Goal: Information Seeking & Learning: Learn about a topic

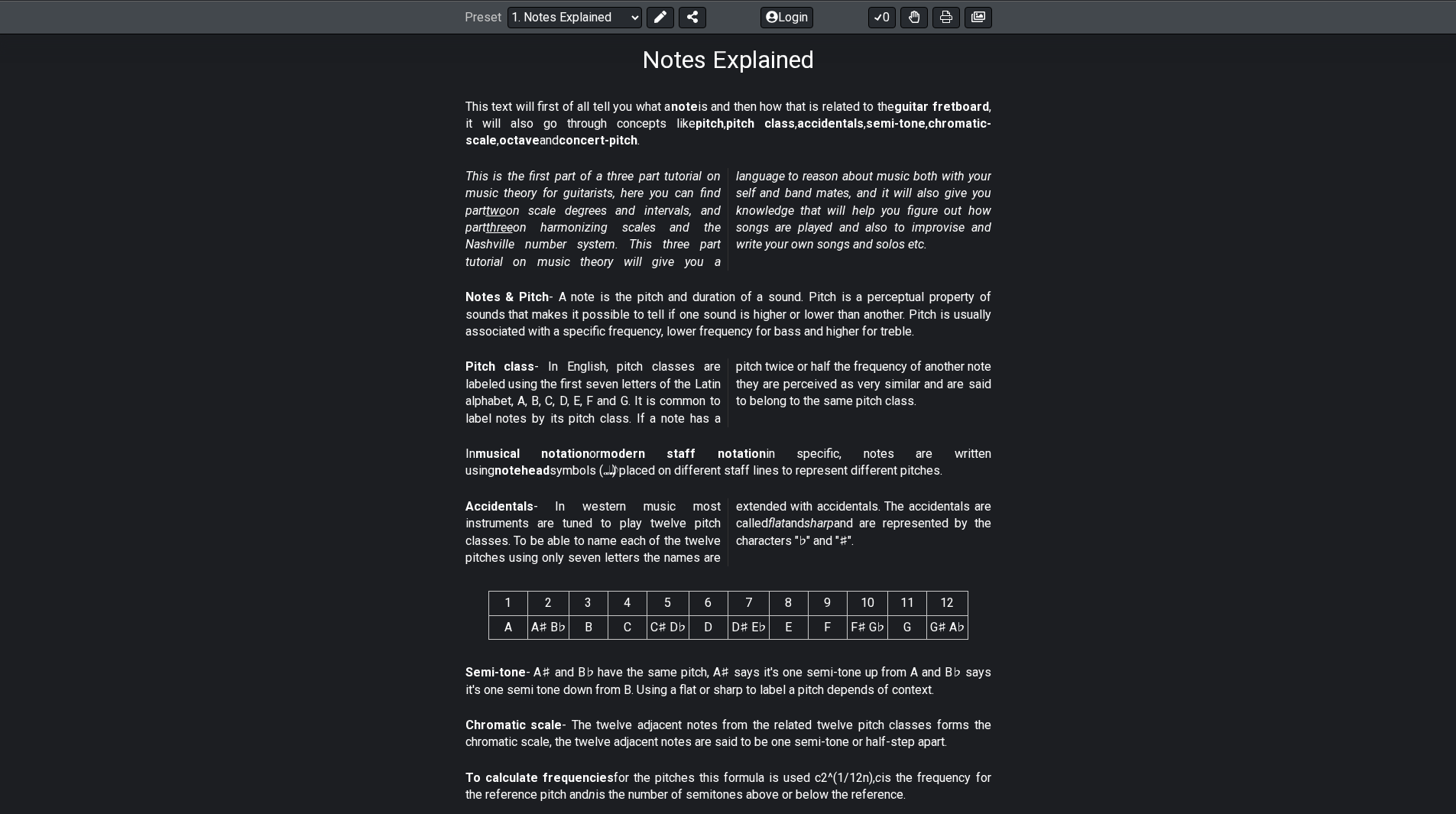
scroll to position [459, 0]
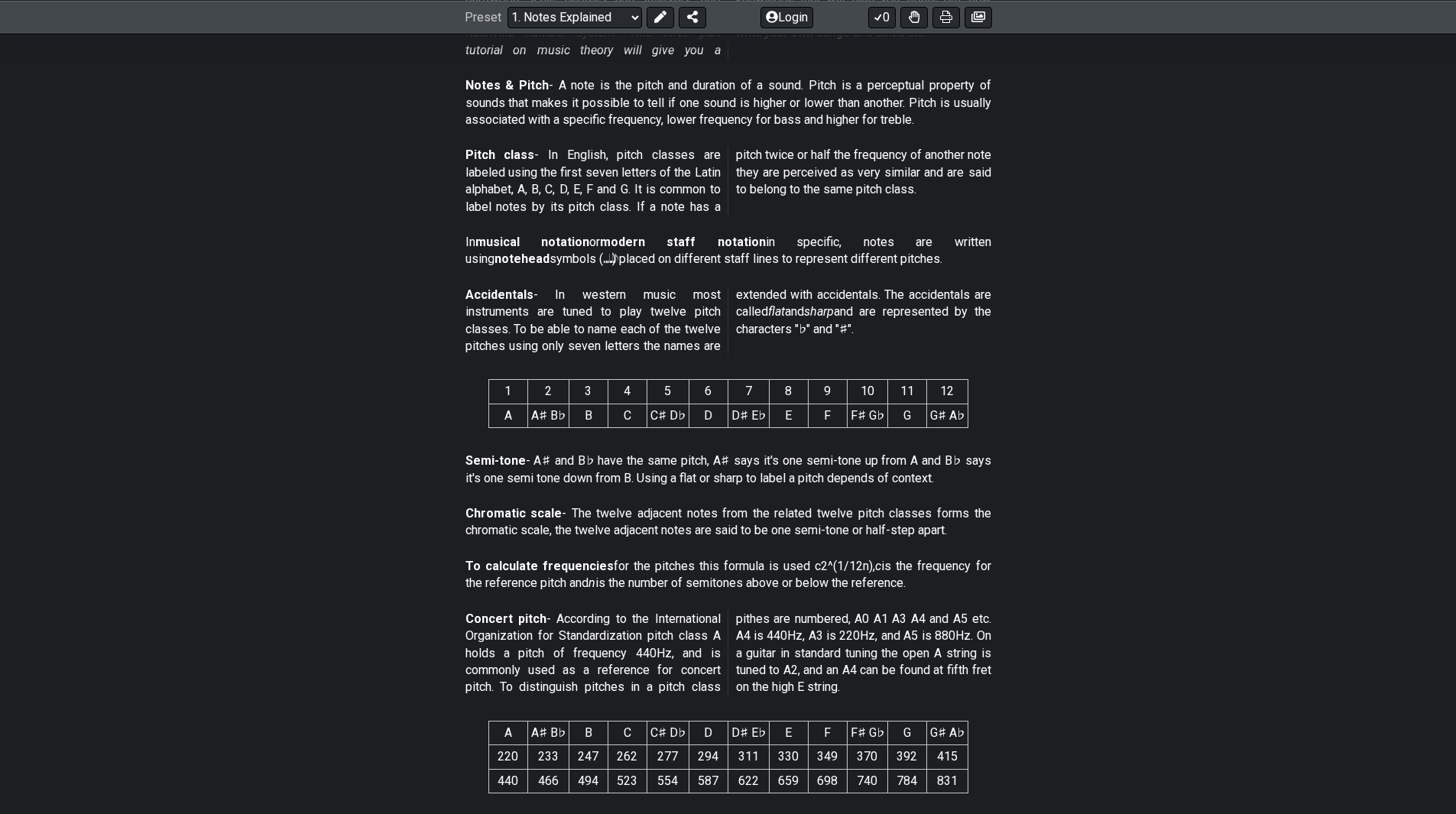
click at [1067, 586] on section "To calculate frequencies for the pitches this formula is used c2^(1/12n), c is …" at bounding box center [728, 578] width 1192 height 53
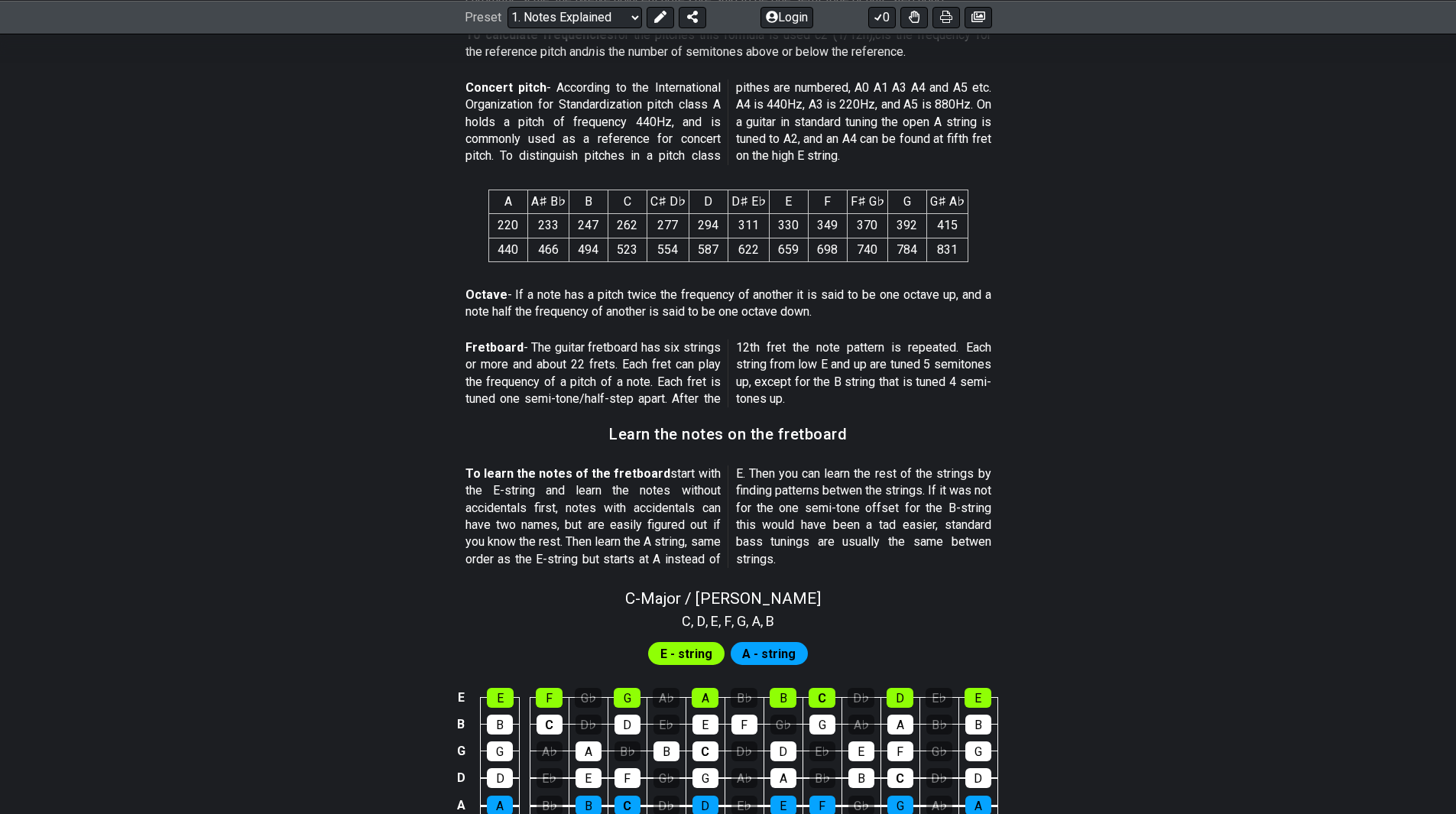
scroll to position [994, 0]
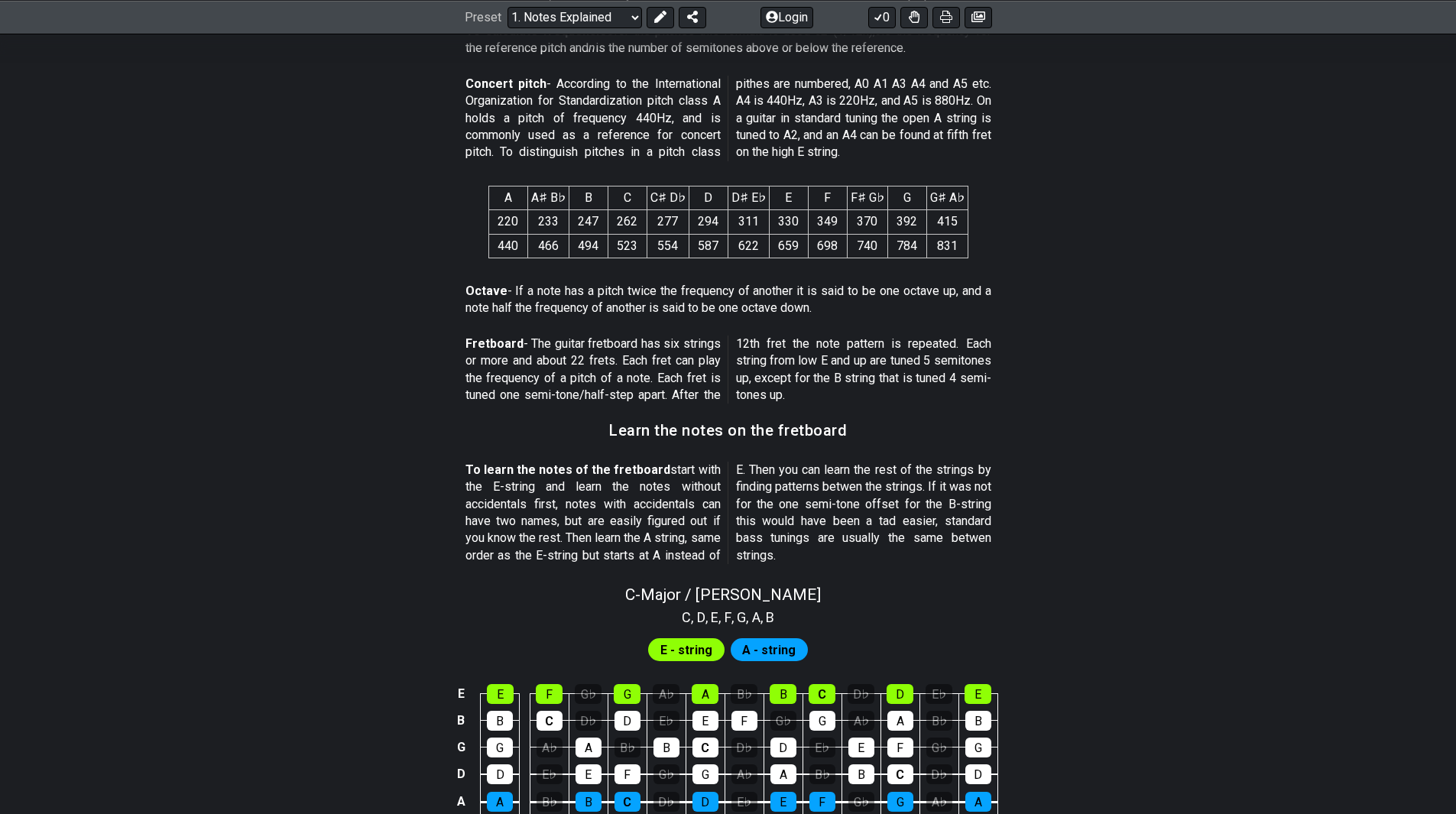
click at [674, 654] on span "E - string" at bounding box center [686, 650] width 52 height 22
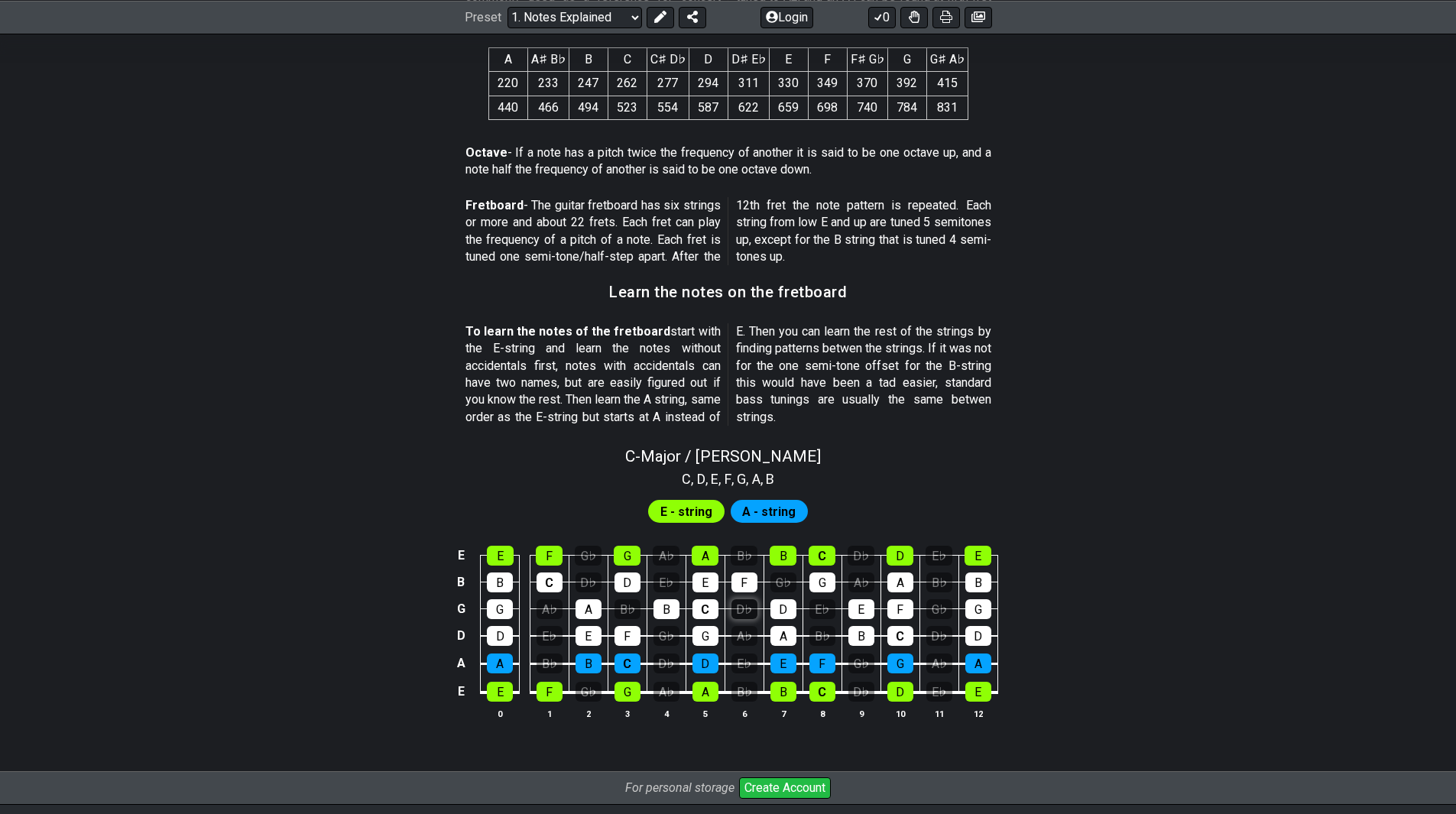
scroll to position [1147, 0]
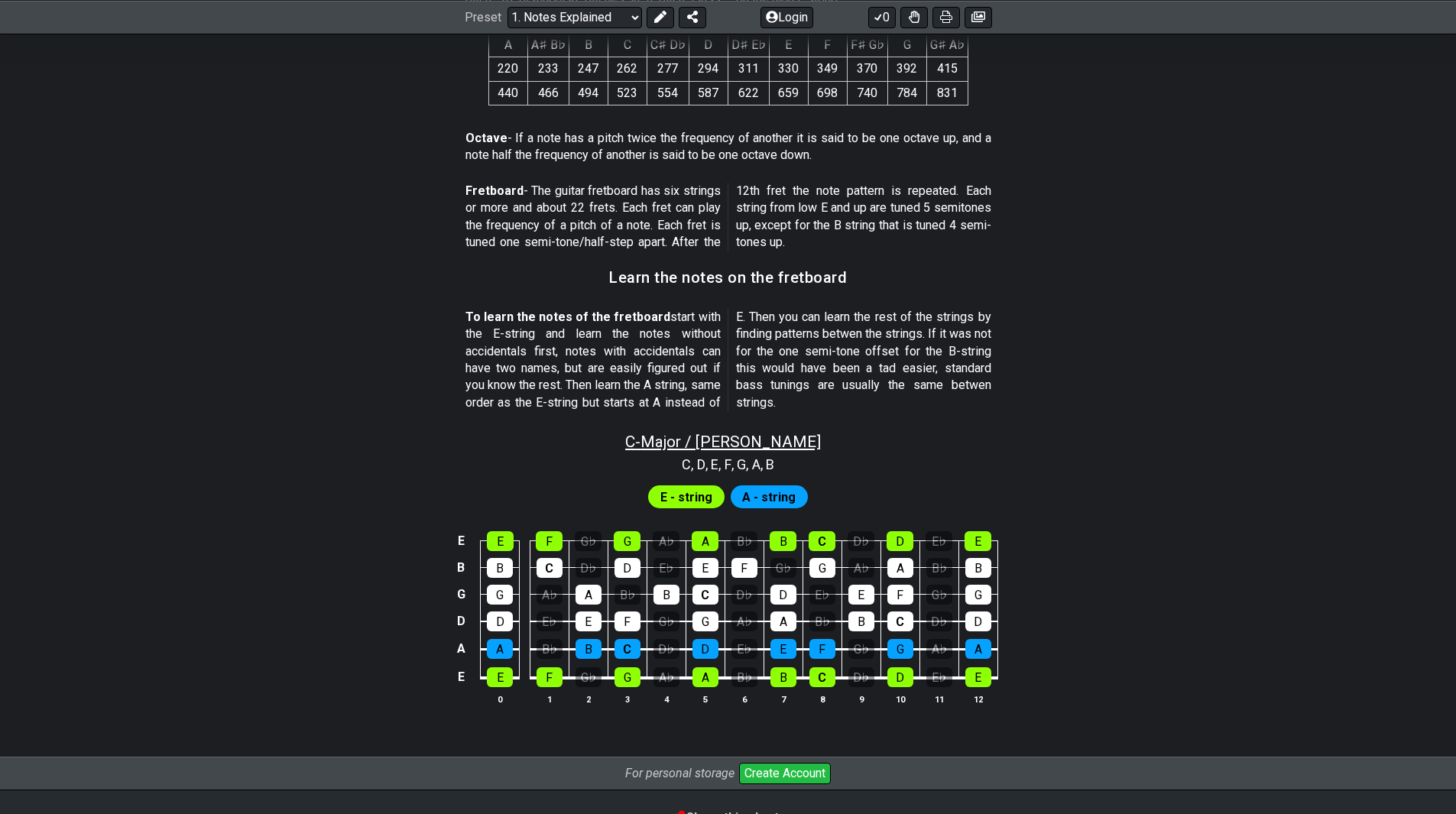
drag, startPoint x: 743, startPoint y: 447, endPoint x: 703, endPoint y: 439, distance: 40.8
click at [703, 439] on span "C - Major / Ionian" at bounding box center [722, 442] width 196 height 18
select select "C"
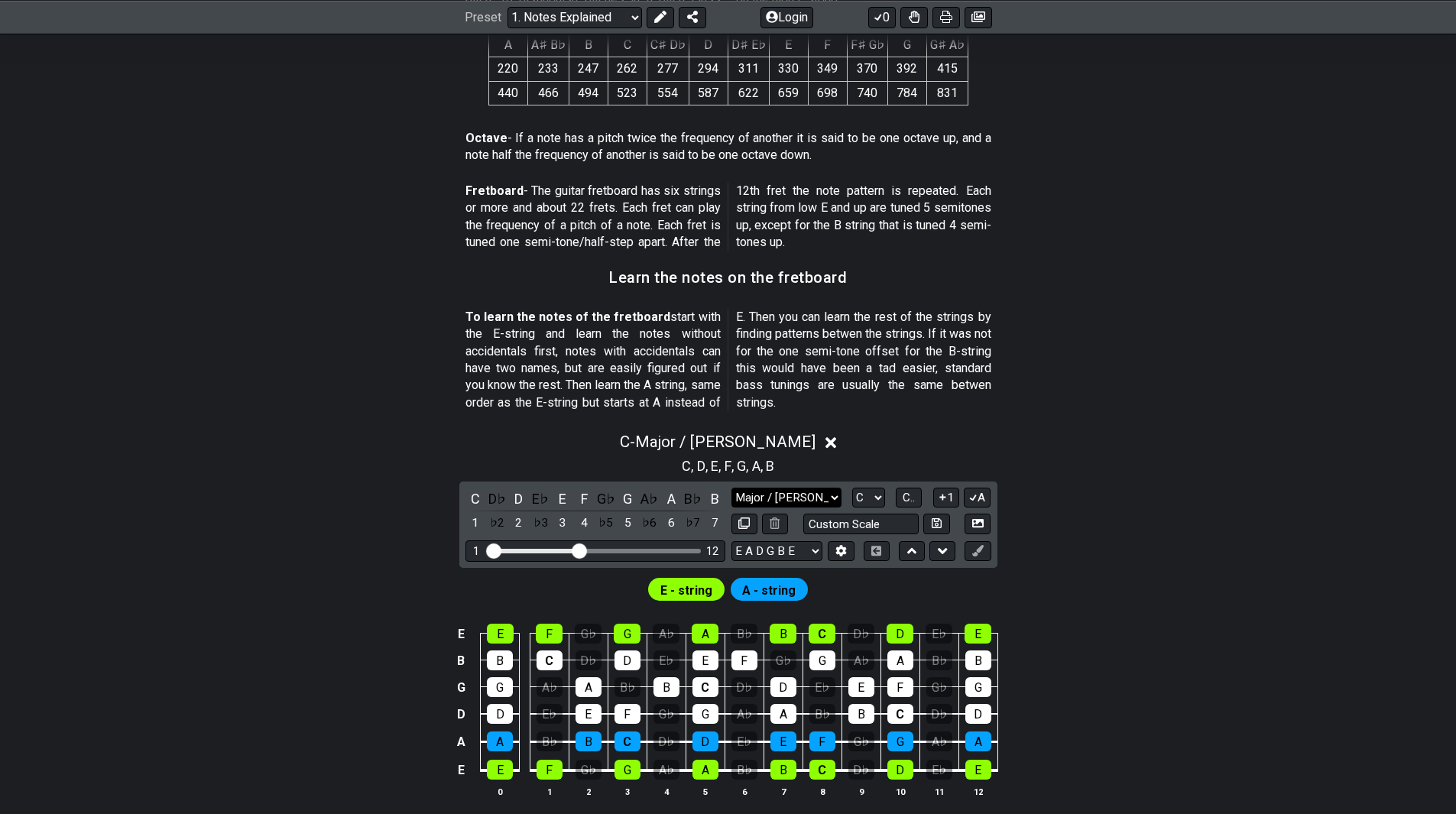
click at [819, 499] on select "Major / Ionian Custom Scale Minor Pentatonic Major Pentatonic Minor Blues Major…" at bounding box center [786, 498] width 110 height 20
select select "Locrian"
click at [732, 488] on select "Major / Ionian Custom Scale Minor Pentatonic Major Pentatonic Minor Blues Major…" at bounding box center [786, 498] width 110 height 20
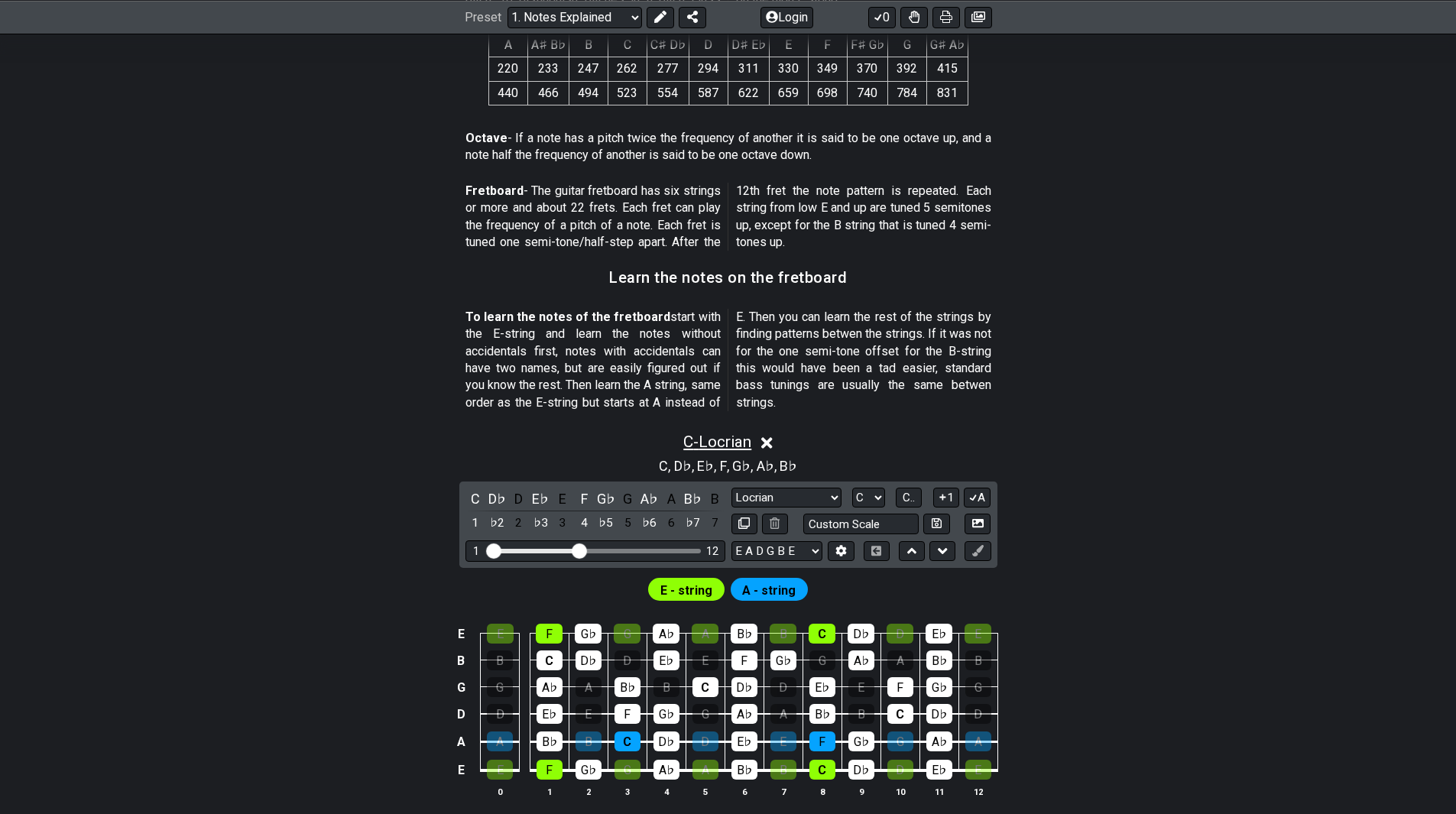
click at [727, 438] on span "C - Locrian" at bounding box center [717, 442] width 68 height 18
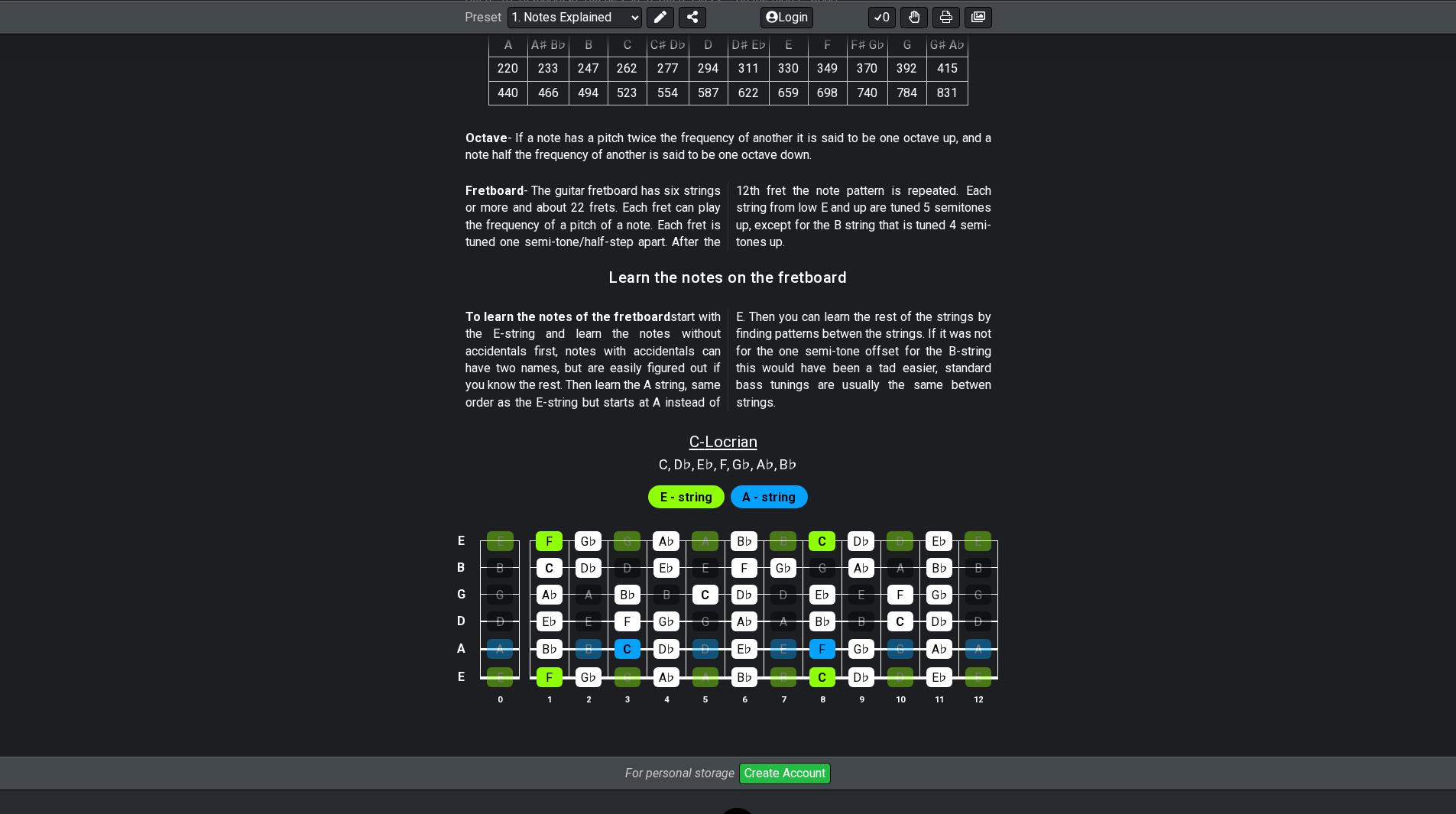
click at [727, 448] on span "C - Locrian" at bounding box center [723, 442] width 68 height 18
select select "Locrian"
select select "C"
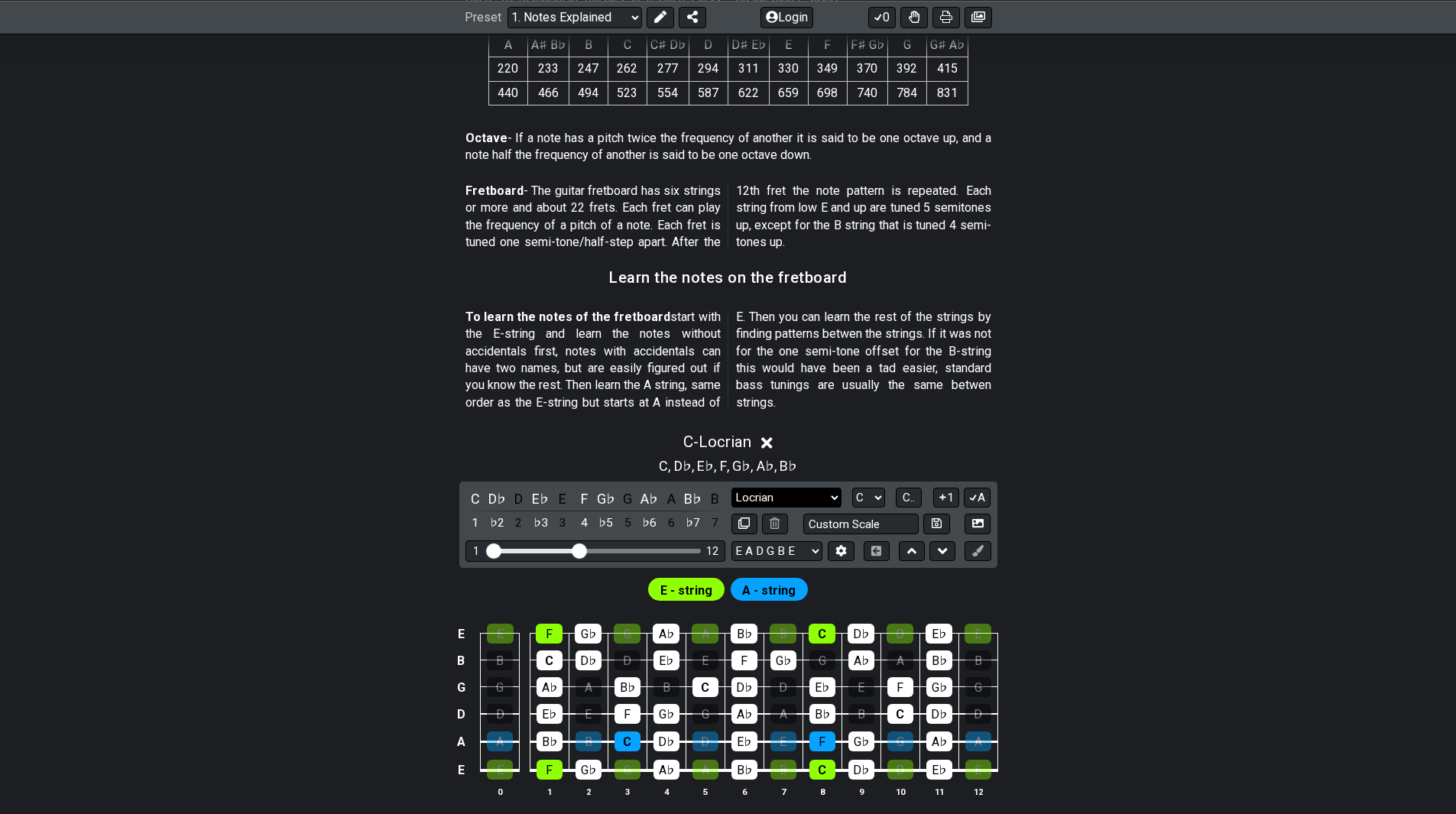
click at [772, 493] on select "Major / Ionian Custom Scale Minor Pentatonic Major Pentatonic Minor Blues Major…" at bounding box center [786, 498] width 110 height 20
select select "Major / [PERSON_NAME]"
click at [732, 488] on select "Major / Ionian Custom Scale Minor Pentatonic Major Pentatonic Minor Blues Major…" at bounding box center [786, 498] width 110 height 20
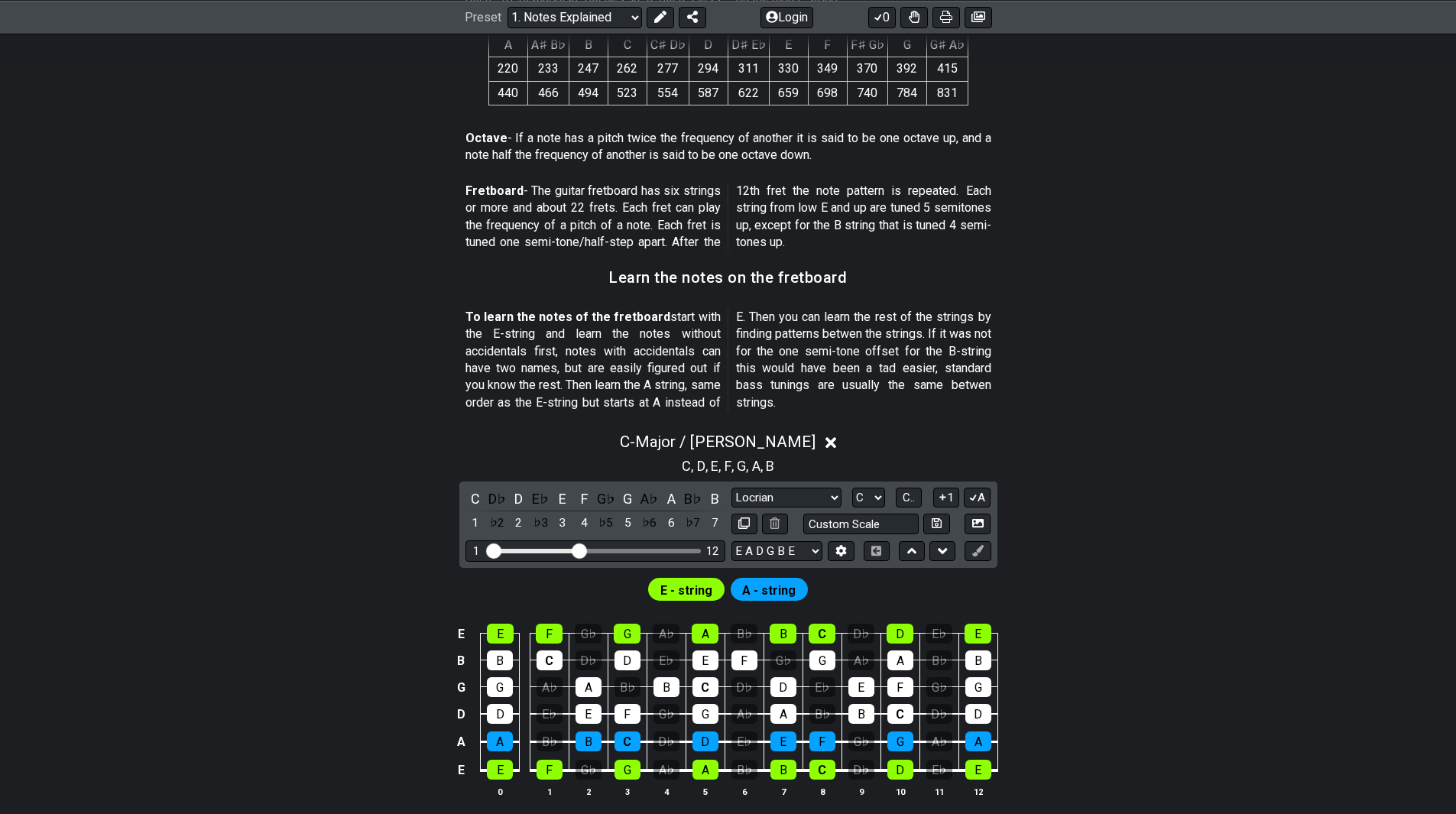
click at [1284, 400] on section "To learn the notes of the fretboard start with the E-string and learn the notes…" at bounding box center [728, 362] width 1192 height 120
drag, startPoint x: 582, startPoint y: 551, endPoint x: 681, endPoint y: 541, distance: 99.5
click at [681, 550] on input "Visible fret range" at bounding box center [595, 550] width 217 height 0
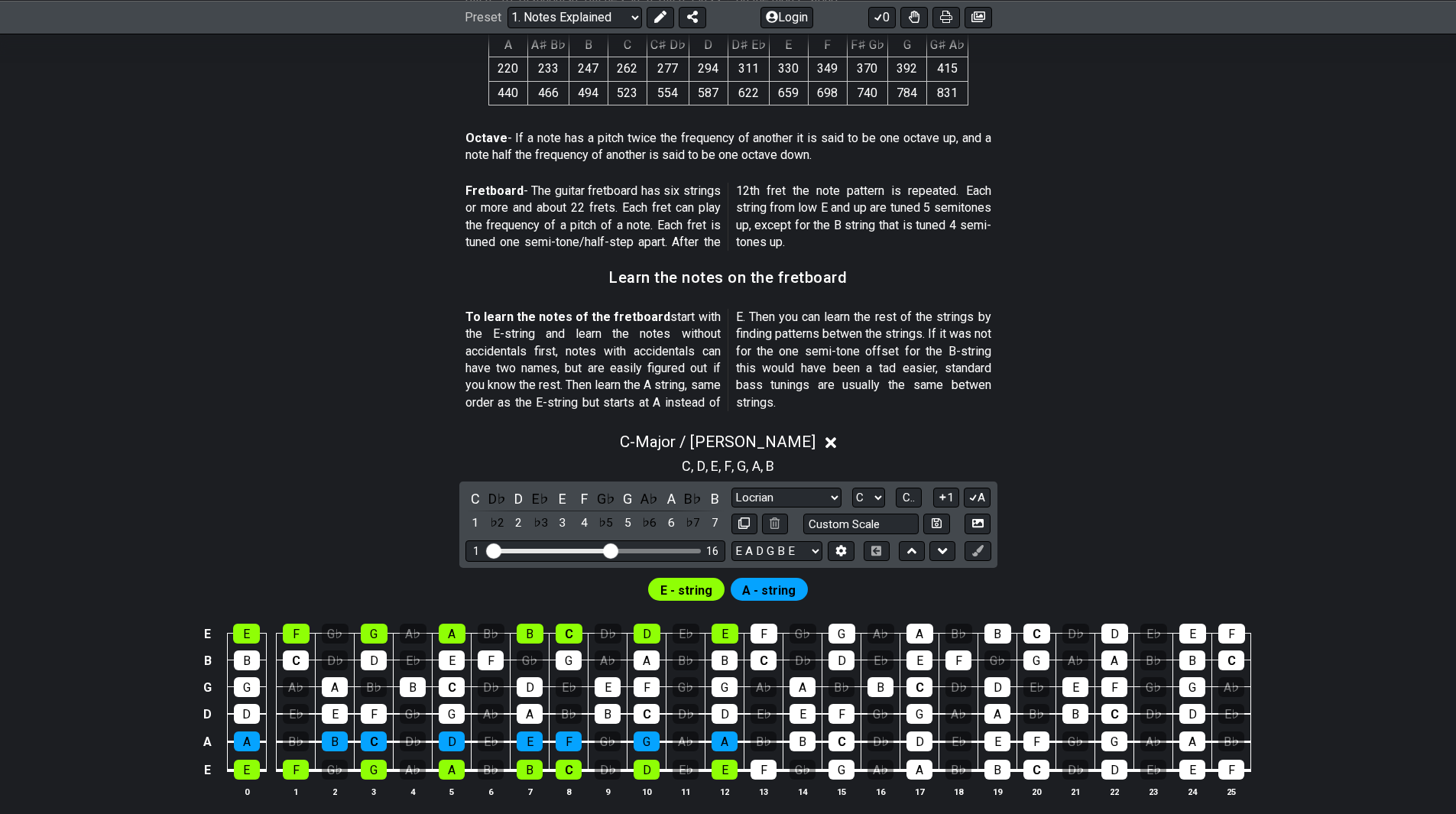
drag, startPoint x: 679, startPoint y: 552, endPoint x: 609, endPoint y: 554, distance: 70.0
click at [609, 550] on input "Visible fret range" at bounding box center [595, 550] width 217 height 0
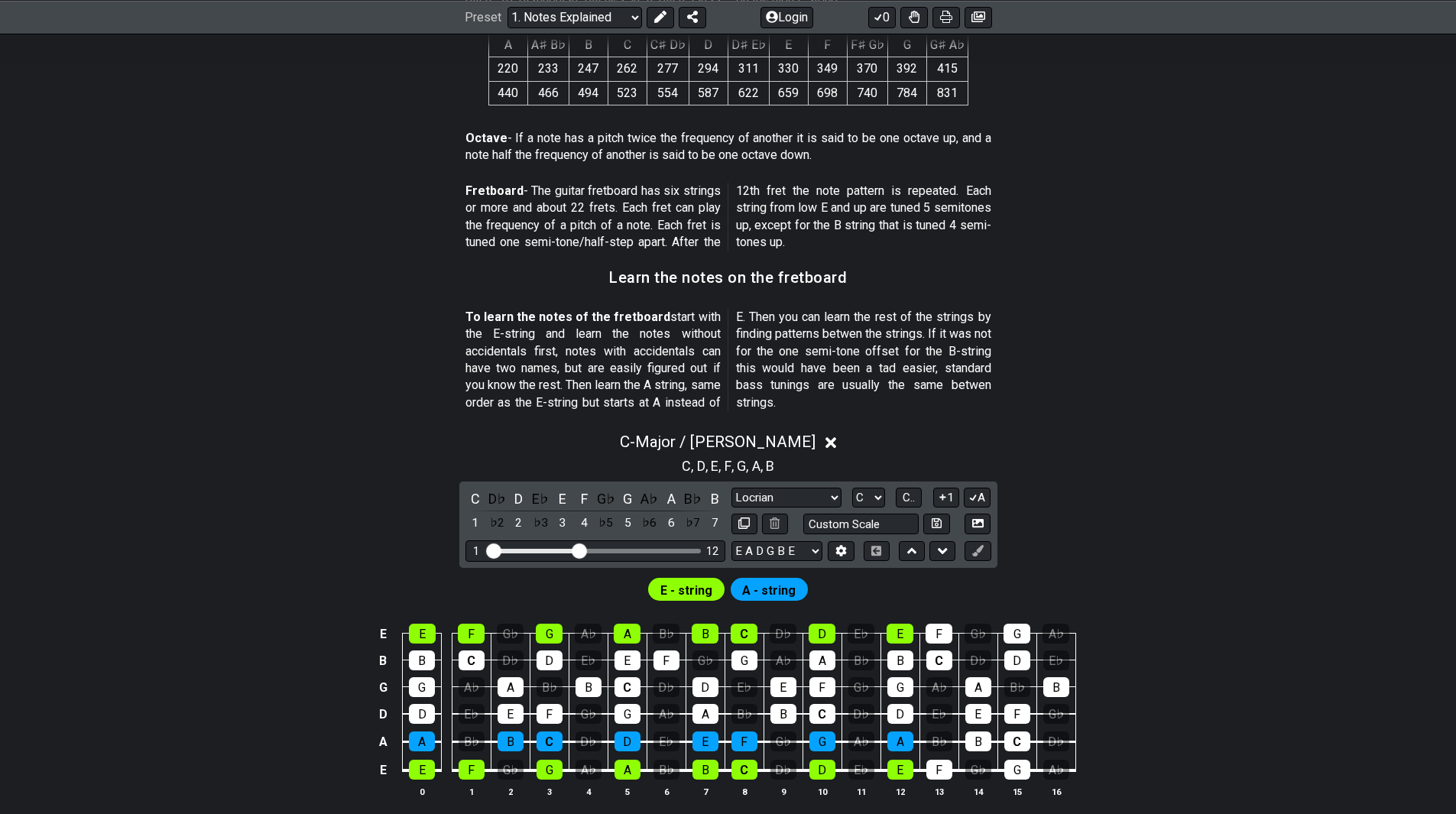
drag, startPoint x: 609, startPoint y: 554, endPoint x: 578, endPoint y: 560, distance: 31.6
click at [578, 550] on input "Visible fret range" at bounding box center [595, 550] width 217 height 0
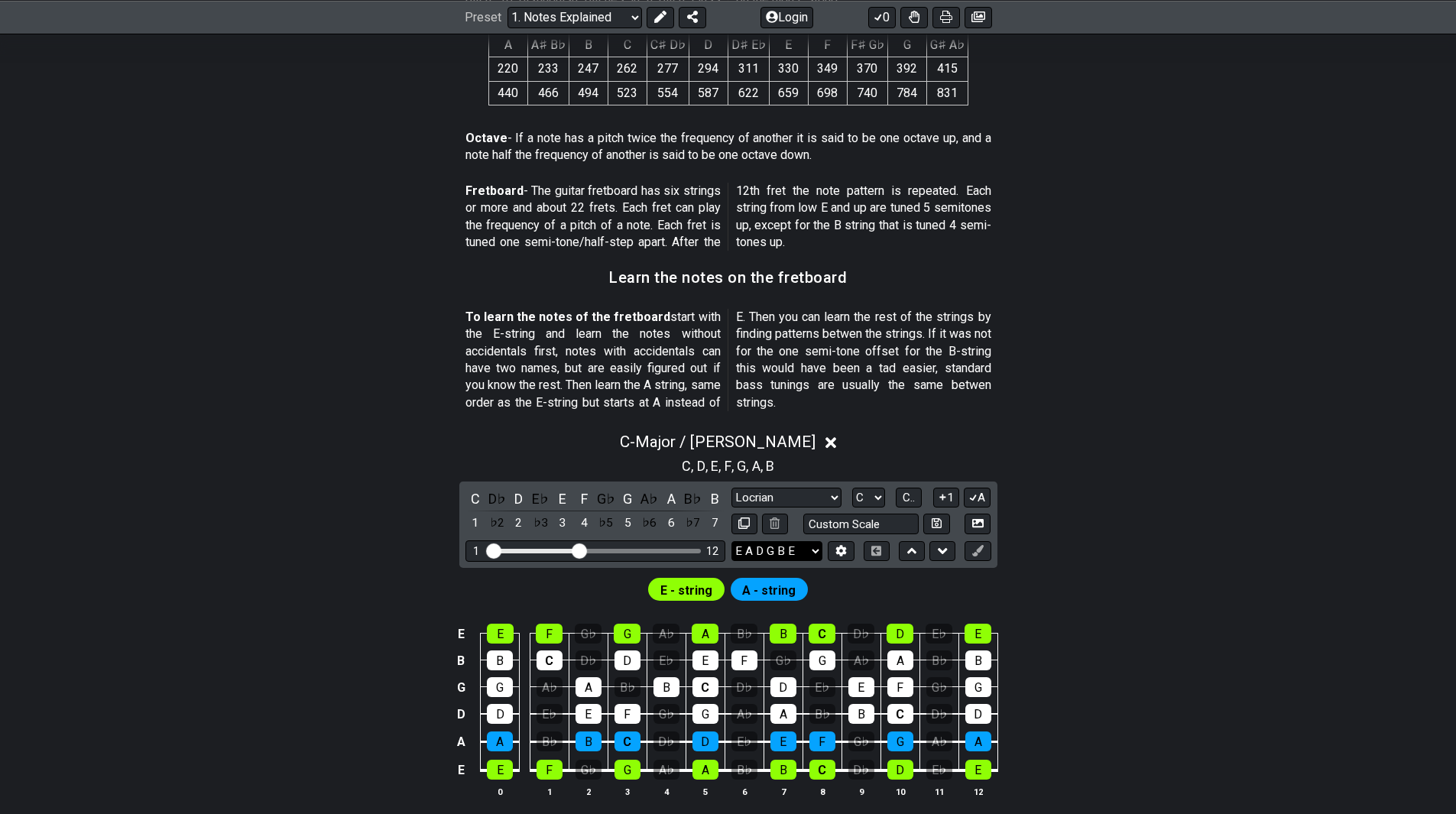
click at [795, 550] on select "E A D G B E E A D G B E E A D G B E B E A D F♯ B A D G C E A D A D G B E E♭ A♭ …" at bounding box center [777, 552] width 91 height 20
click at [1141, 479] on div "C - Major / Ionian C , D , E , F , G , A , B C D♭ D E♭ E F G♭ G A♭ A B♭ B 1 ♭2 …" at bounding box center [728, 621] width 1192 height 395
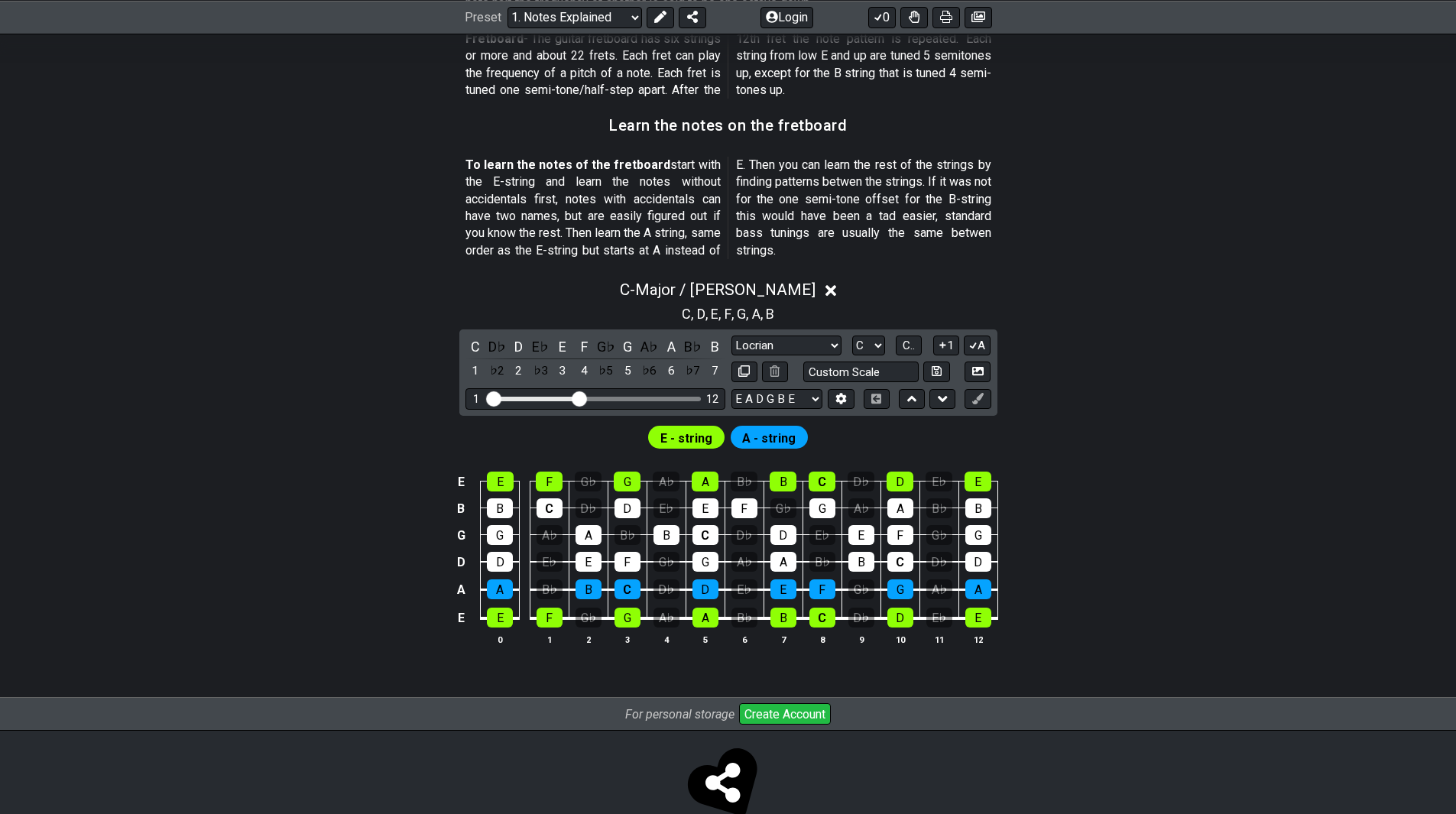
scroll to position [1300, 0]
click at [752, 435] on span "A - string" at bounding box center [769, 437] width 54 height 22
click at [667, 435] on span "E - string" at bounding box center [686, 437] width 52 height 22
click at [867, 346] on select "A♭ A A♯ B♭ B C C♯ D♭ D D♯ E♭ E F F♯ G♭ G G♯" at bounding box center [868, 345] width 32 height 20
click at [925, 440] on div "E - string A - string" at bounding box center [728, 433] width 1192 height 37
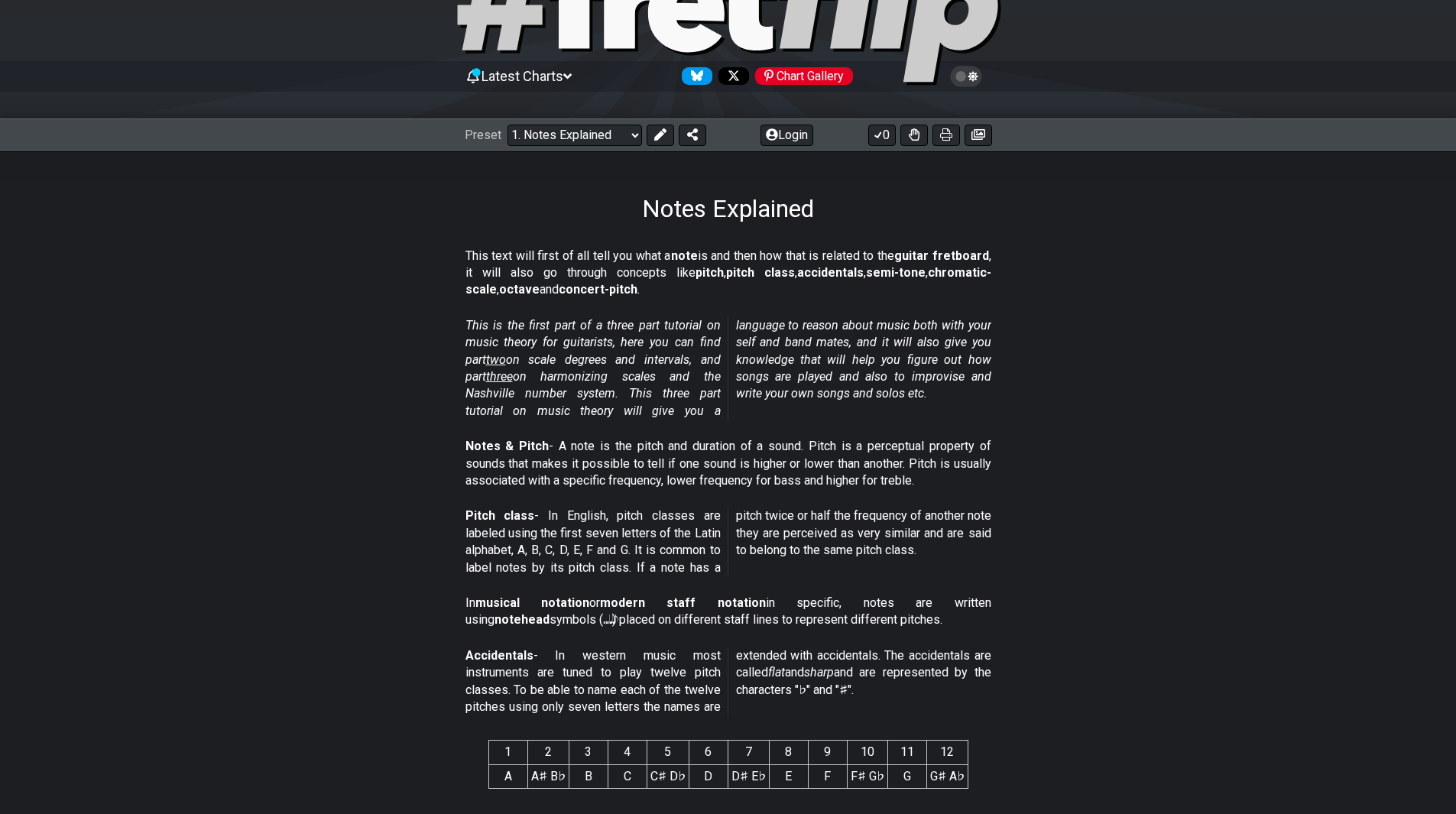
scroll to position [0, 0]
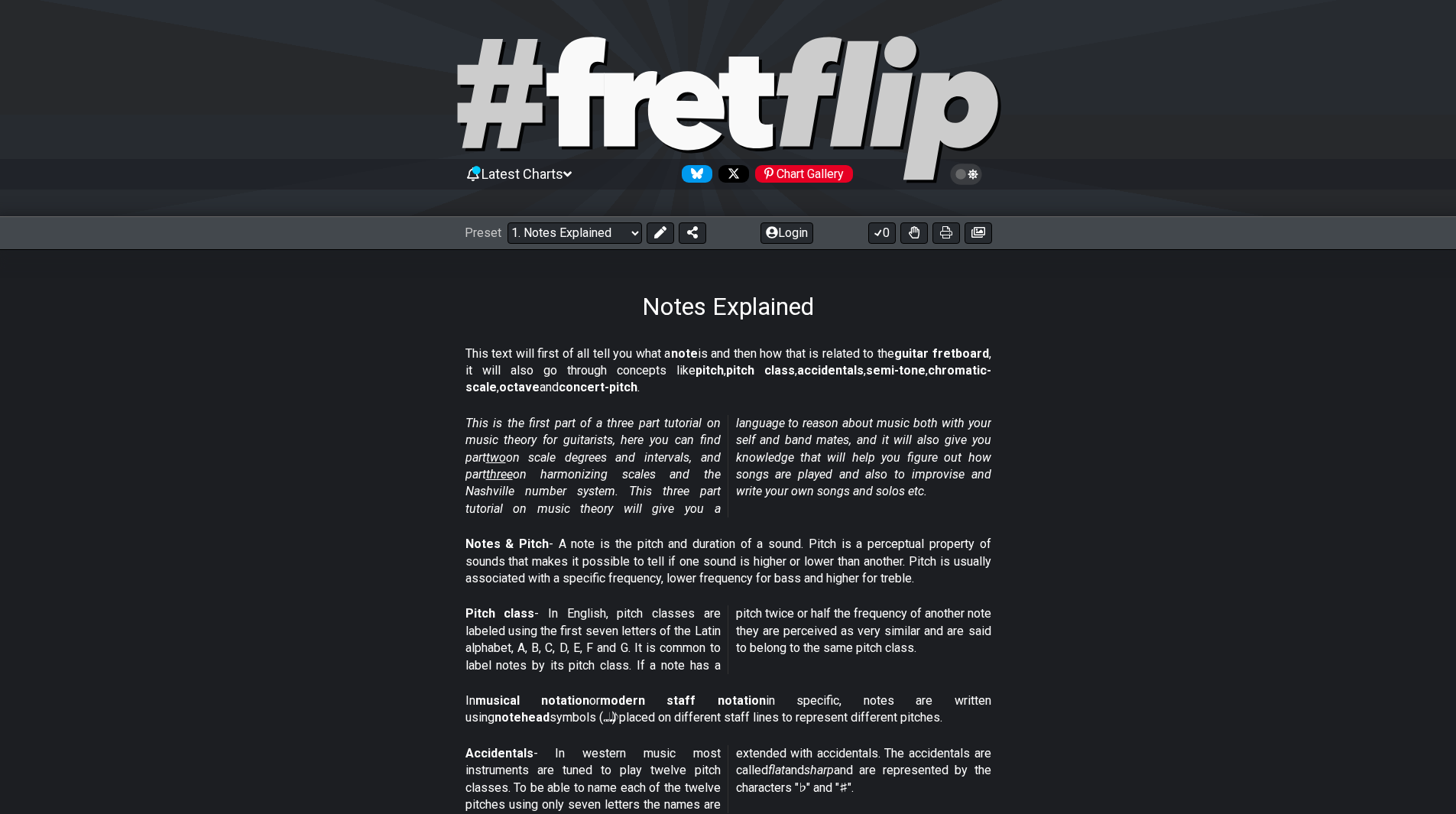
click at [594, 214] on div "Latest Charts Chart Gallery" at bounding box center [728, 190] width 1456 height 55
click at [594, 229] on select "Welcome to #fretflip! Initial Preset Custom Preset Minor Pentatonic Major Penta…" at bounding box center [575, 232] width 135 height 21
click at [227, 420] on section "This is the first part of a three part tutorial on music theory for guitarists,…" at bounding box center [728, 469] width 1192 height 120
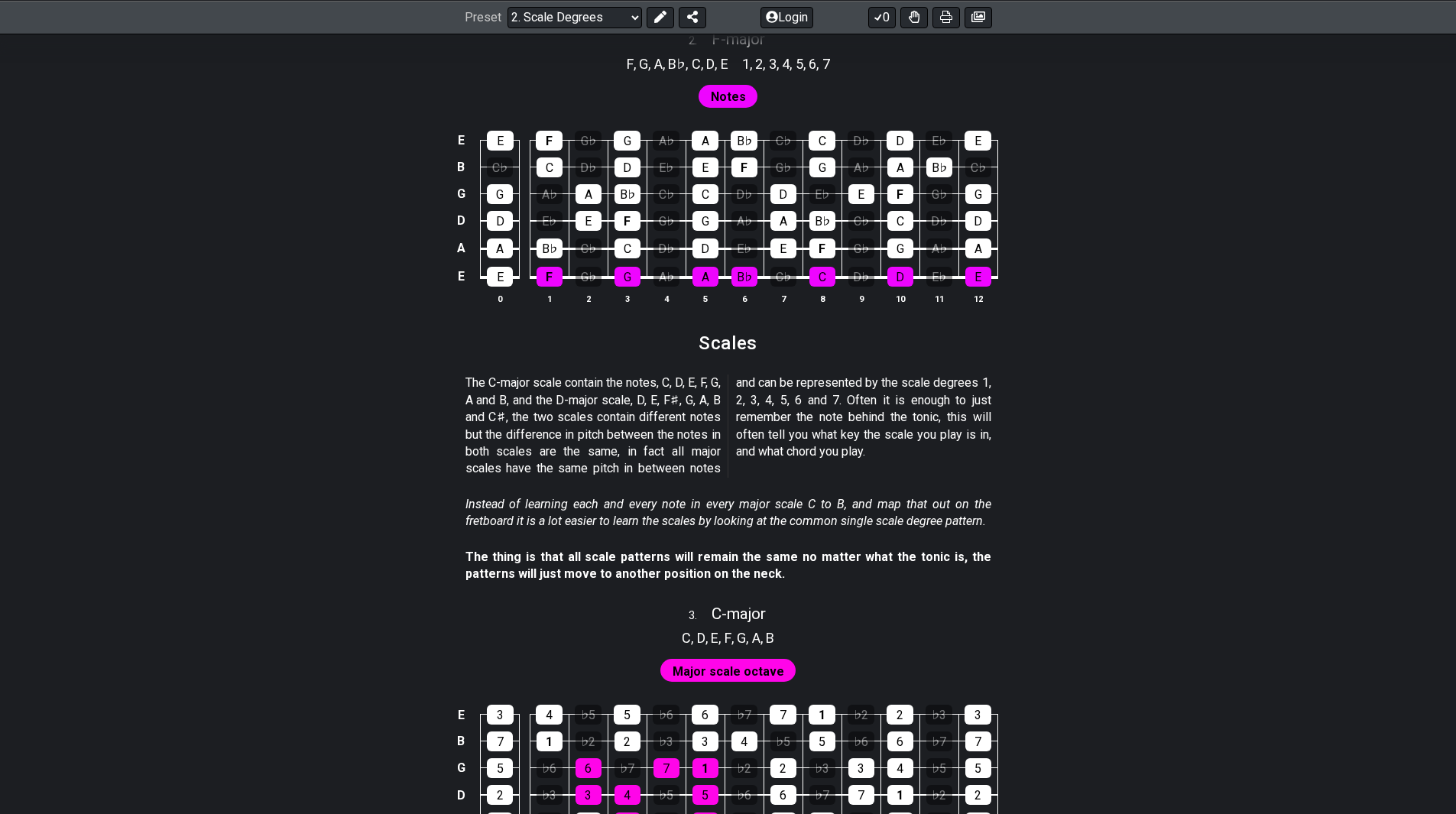
scroll to position [1529, 0]
